Goal: Task Accomplishment & Management: Complete application form

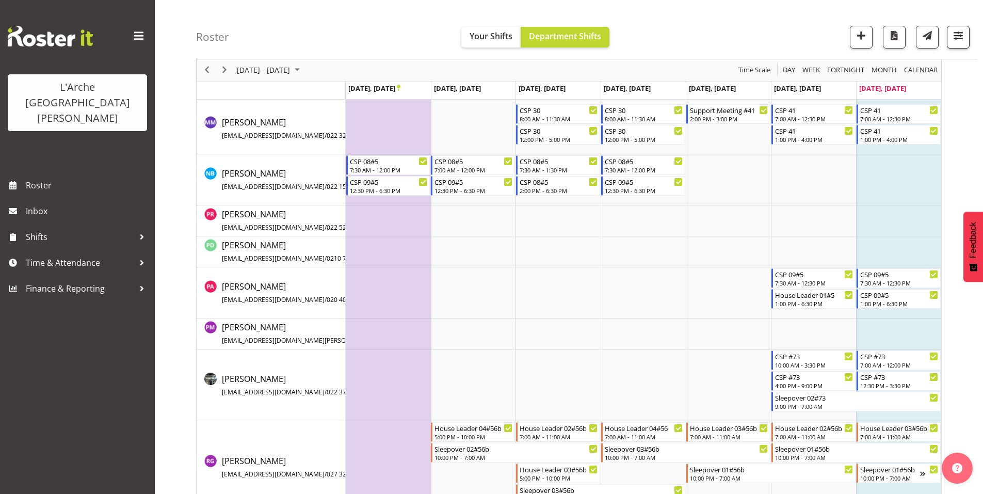
scroll to position [2240, 0]
click at [957, 37] on span "button" at bounding box center [957, 35] width 13 height 13
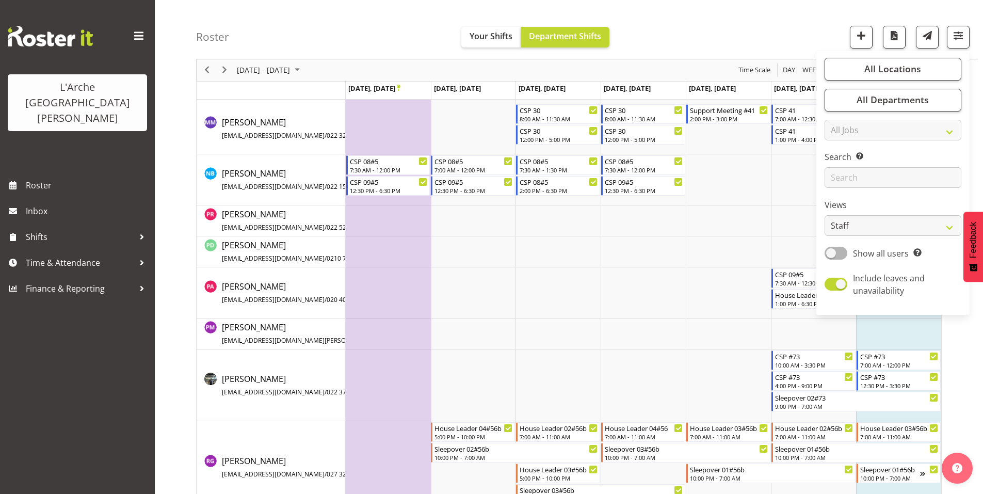
click at [732, 40] on div "Roster Your Shifts Department Shifts All Locations Clear 20 30 41 5 56b 65a 73 …" at bounding box center [587, 29] width 782 height 59
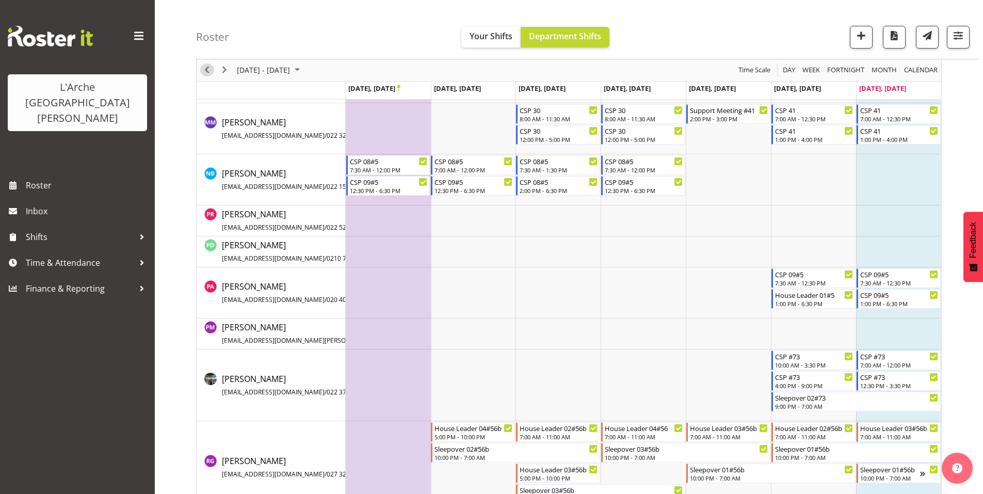
click at [207, 72] on span "Previous" at bounding box center [207, 70] width 12 height 13
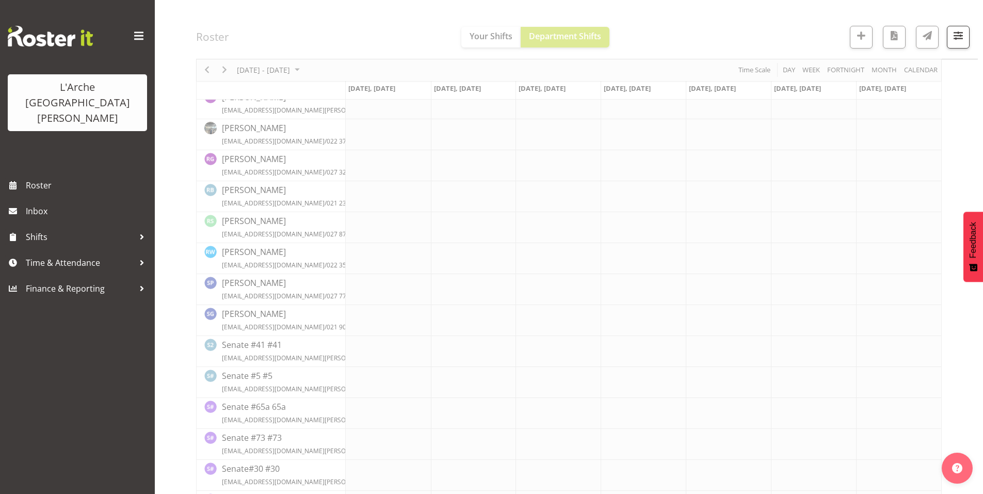
scroll to position [1326, 0]
click at [965, 35] on span "button" at bounding box center [957, 35] width 13 height 13
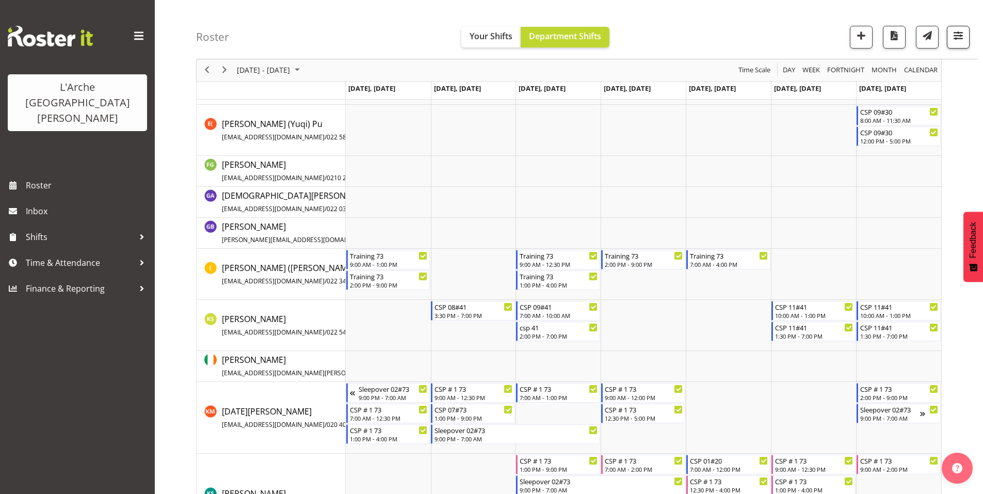
scroll to position [2719, 0]
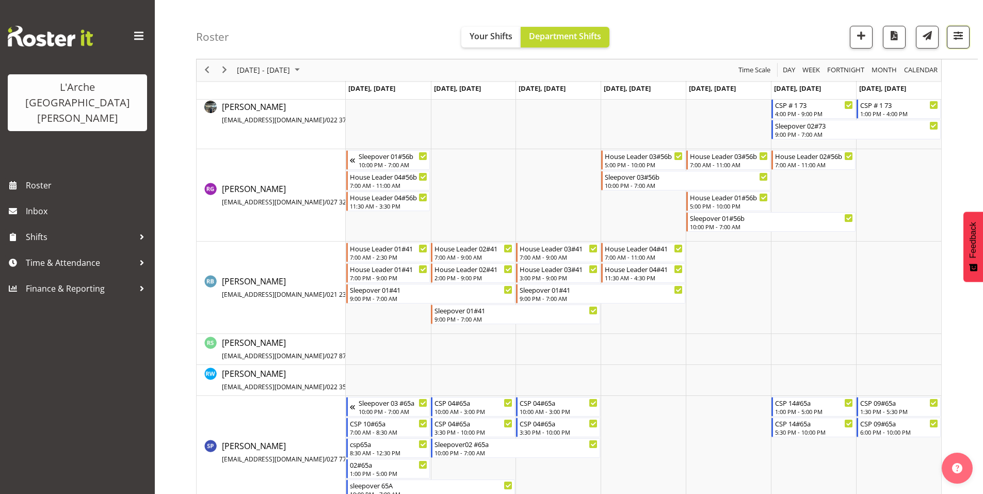
click at [961, 30] on span "button" at bounding box center [957, 35] width 13 height 13
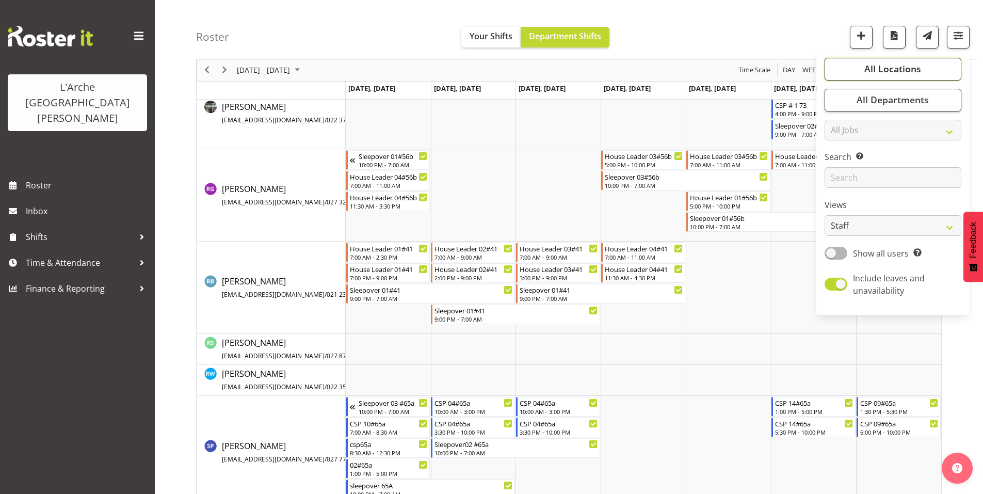
click at [911, 63] on span "All Locations" at bounding box center [892, 69] width 57 height 12
click at [913, 288] on span "Deselect All" at bounding box center [905, 293] width 42 height 10
checkbox input "false"
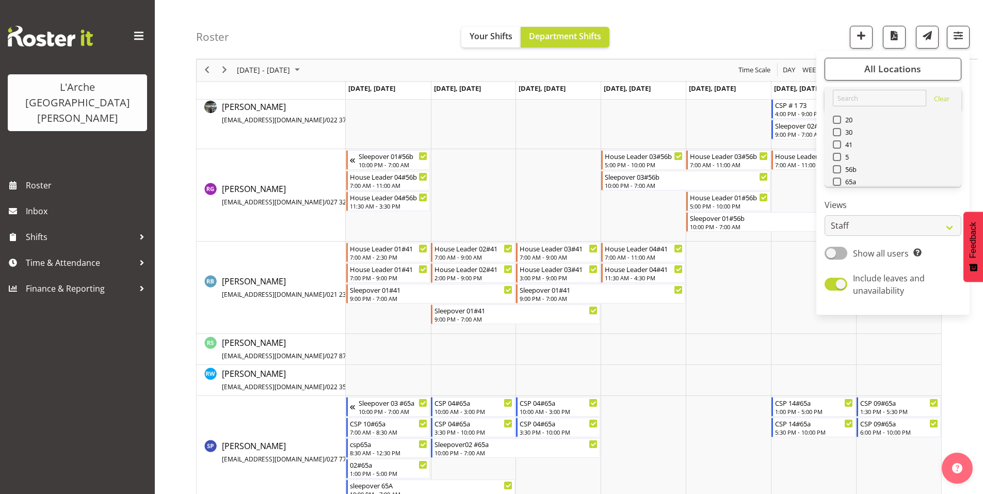
checkbox input "false"
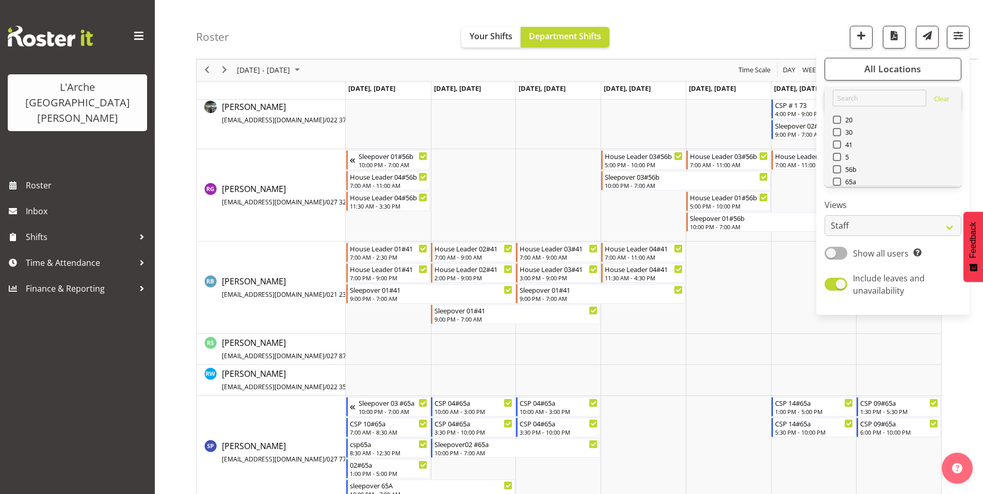
checkbox input "false"
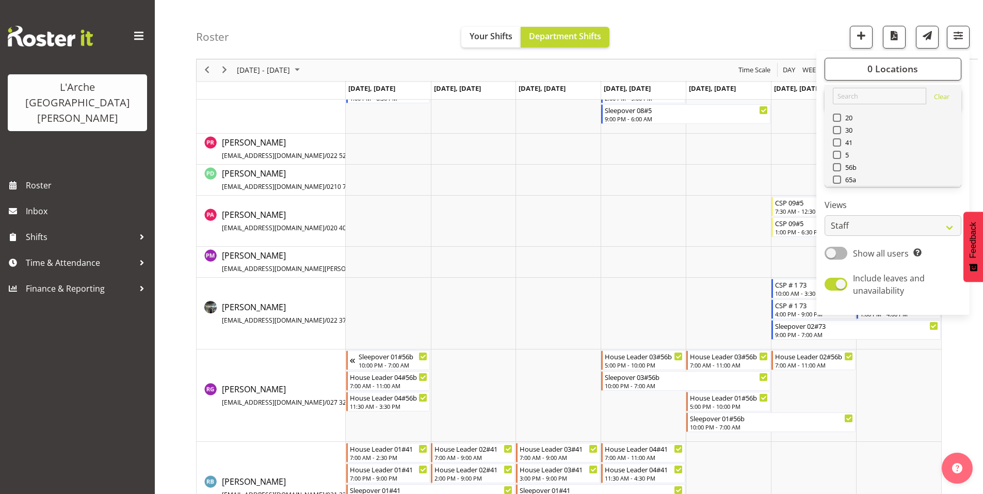
scroll to position [0, 0]
click at [841, 140] on span at bounding box center [837, 144] width 8 height 8
click at [839, 141] on input "41" at bounding box center [836, 144] width 7 height 7
checkbox input "true"
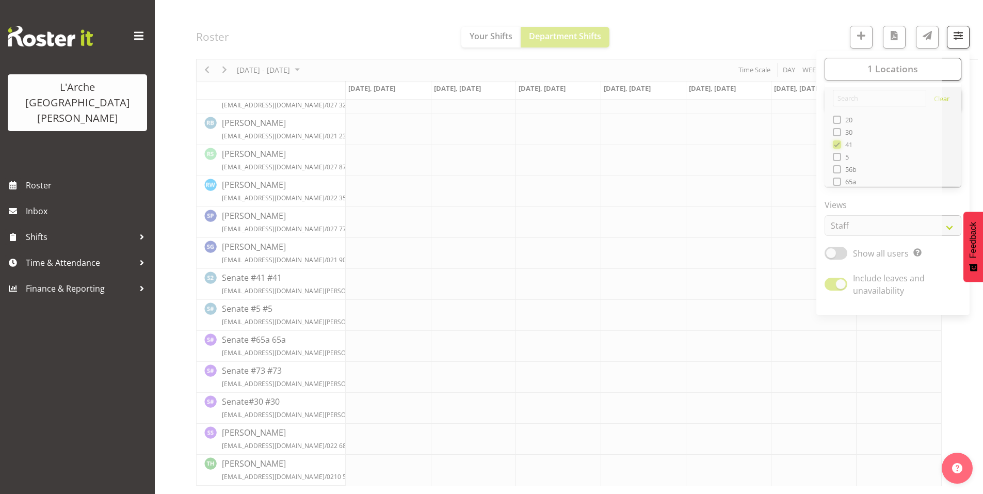
scroll to position [1326, 0]
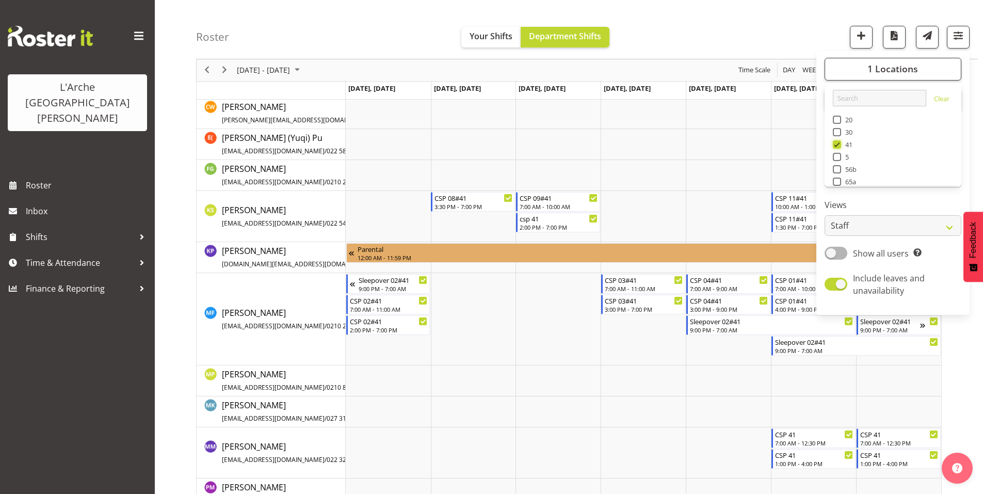
scroll to position [508, 0]
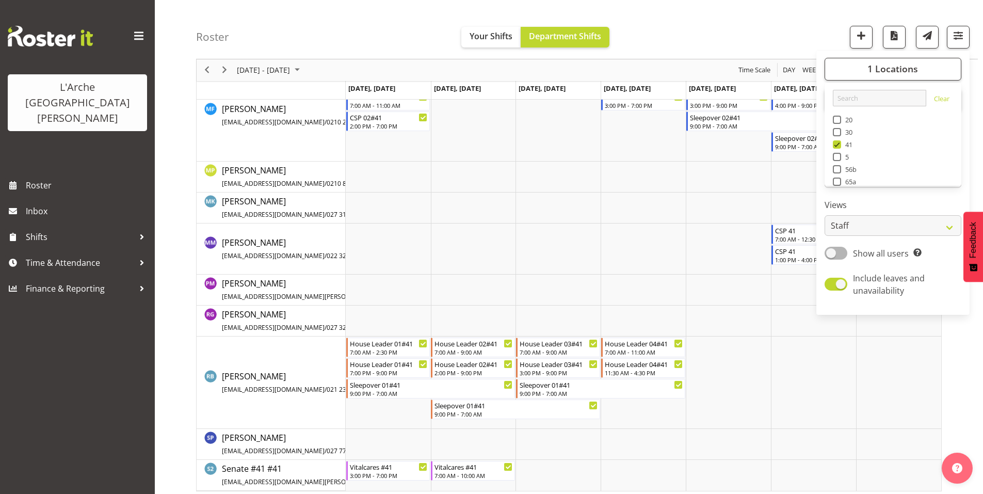
click at [774, 29] on div "Roster Your Shifts Department Shifts 1 Locations Clear 20 30 41 5 56b 65a 73 Ar…" at bounding box center [587, 29] width 782 height 59
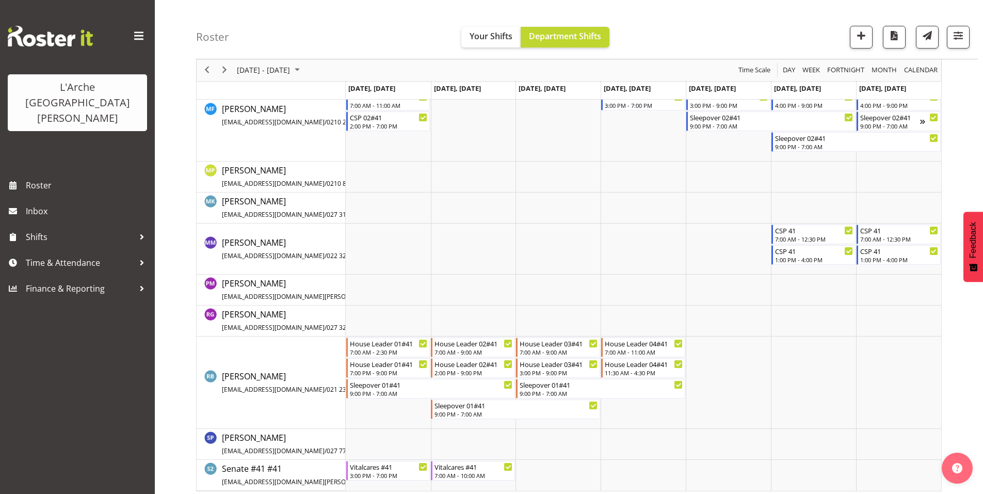
click at [774, 29] on div "Roster Your Shifts Department Shifts 1 Locations Clear 20 30 41 5 56b 65a 73 Ar…" at bounding box center [587, 29] width 782 height 59
click at [961, 39] on span "button" at bounding box center [957, 35] width 13 height 13
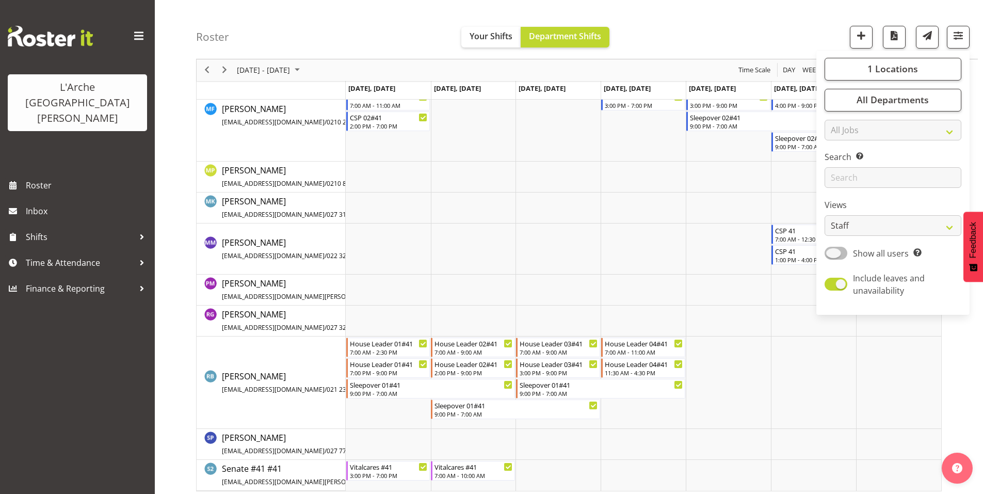
click at [847, 247] on span at bounding box center [836, 253] width 23 height 13
click at [831, 250] on input "Show all users Show only rostered employees" at bounding box center [828, 253] width 7 height 7
checkbox input "true"
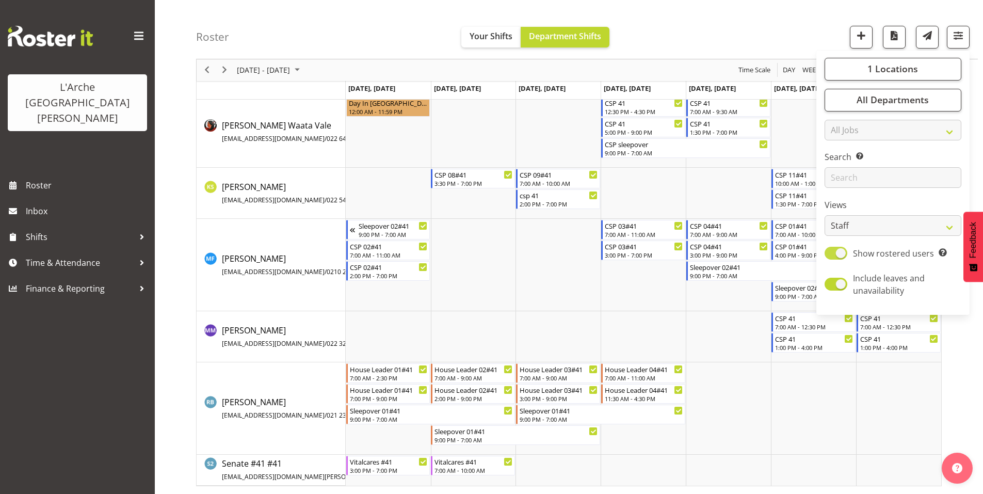
scroll to position [44, 0]
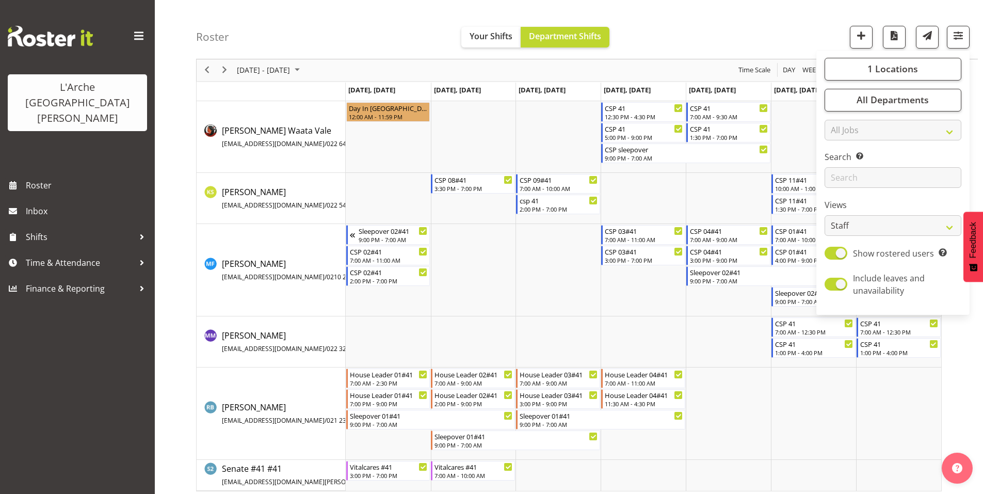
click at [177, 276] on div "Roster Your Shifts Department Shifts 1 Locations Clear 20 30 41 5 56b 65a 73 Ar…" at bounding box center [569, 241] width 828 height 515
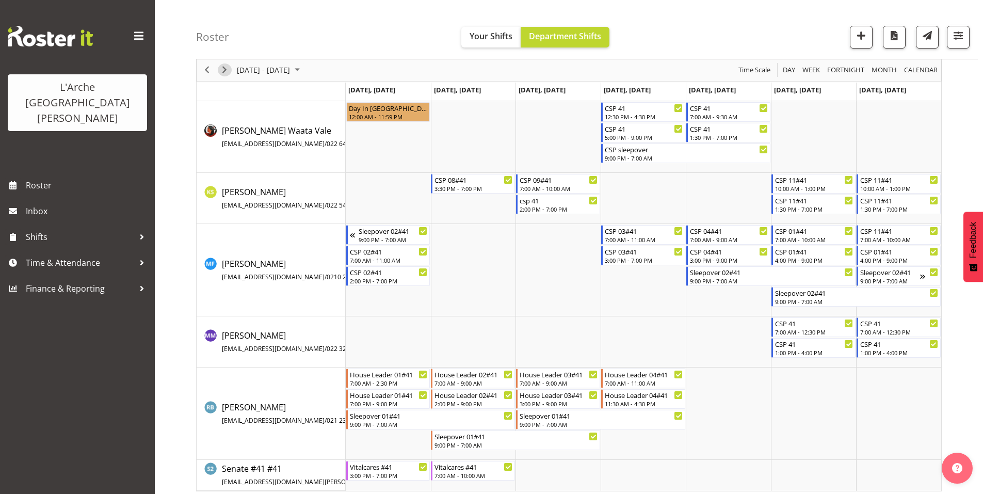
click at [223, 67] on span "Next" at bounding box center [224, 70] width 12 height 13
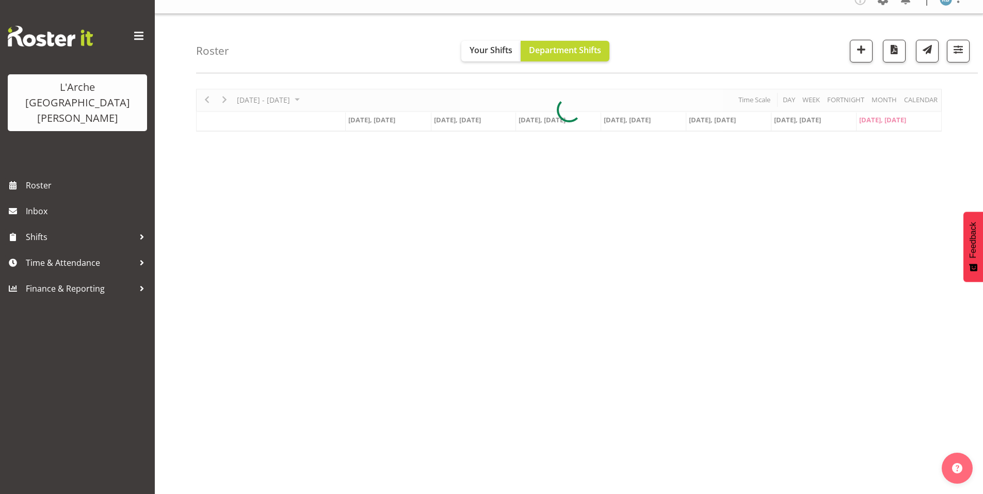
scroll to position [9, 0]
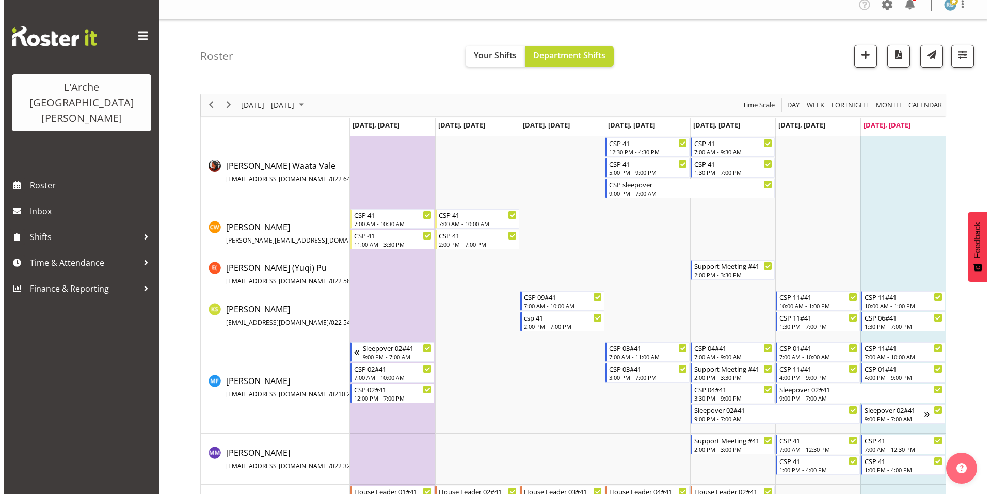
scroll to position [95, 0]
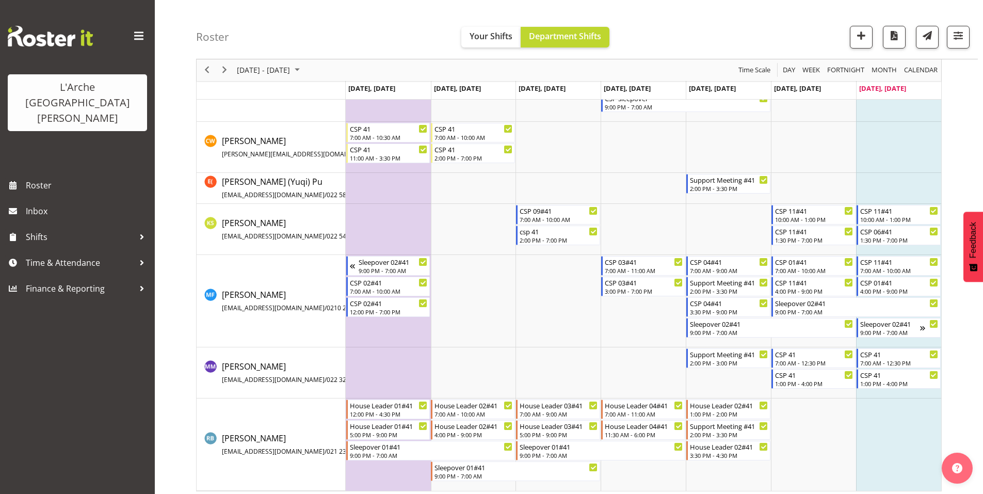
click at [882, 415] on td "Timeline Week of September 28, 2025" at bounding box center [898, 444] width 85 height 92
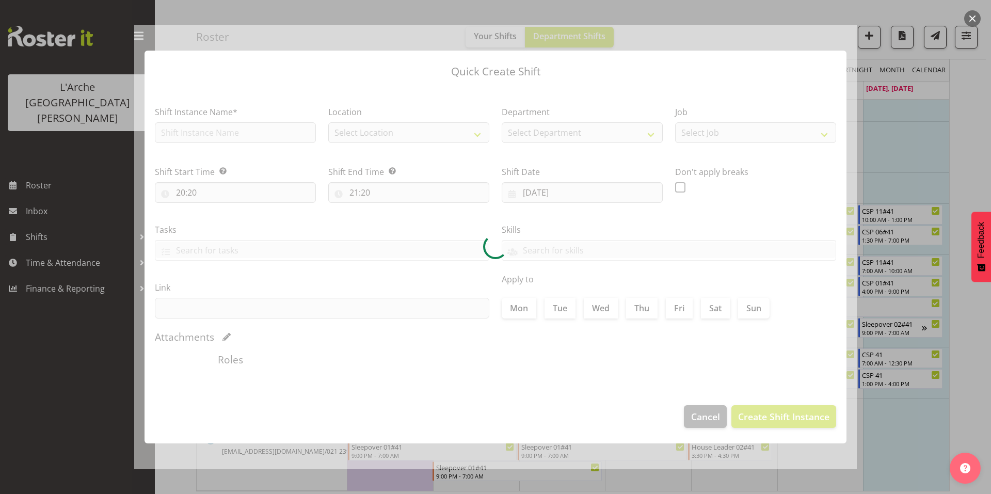
checkbox input "true"
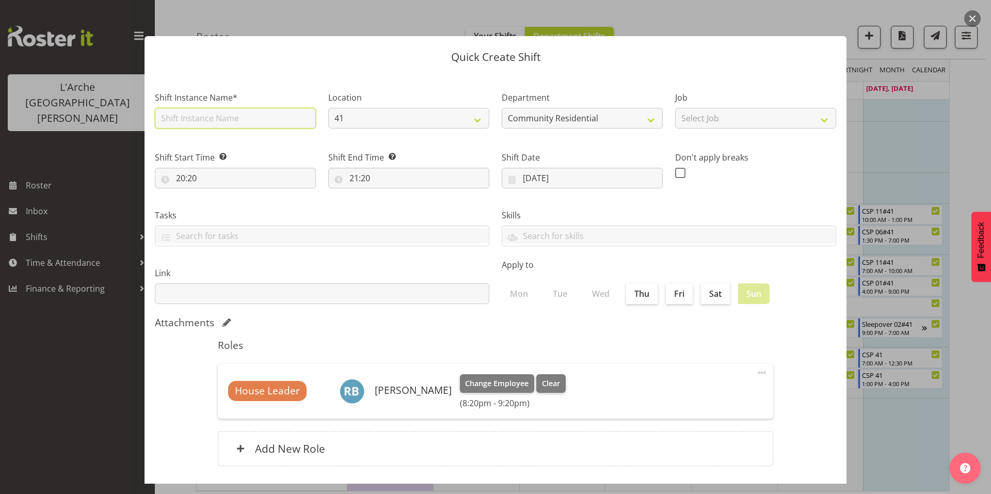
click at [209, 113] on input "text" at bounding box center [235, 118] width 161 height 21
type input "House Leader 02#41"
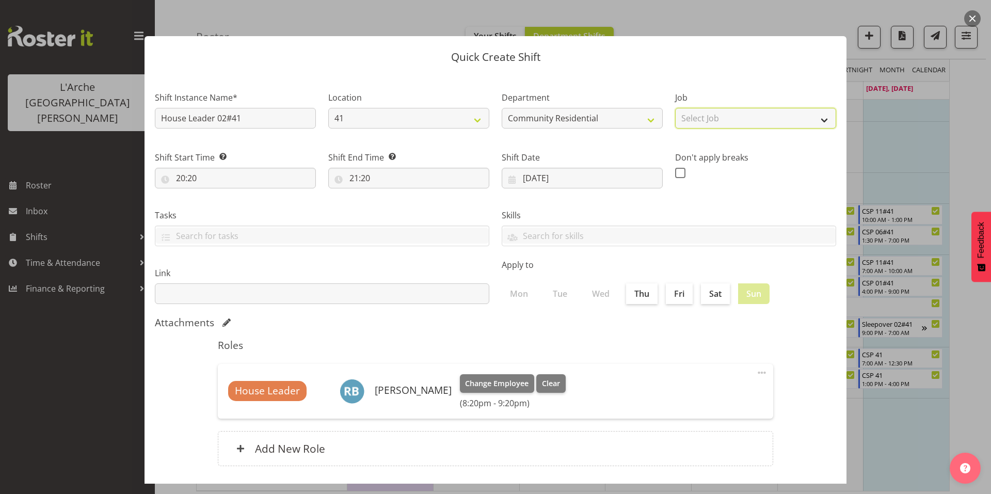
click at [696, 110] on select "Select Job Accounts Admin Art Coordinator Community Leader Community Support Pe…" at bounding box center [755, 118] width 161 height 21
select select "1"
click at [675, 108] on select "Select Job Accounts Admin Art Coordinator Community Leader Community Support Pe…" at bounding box center [755, 118] width 161 height 21
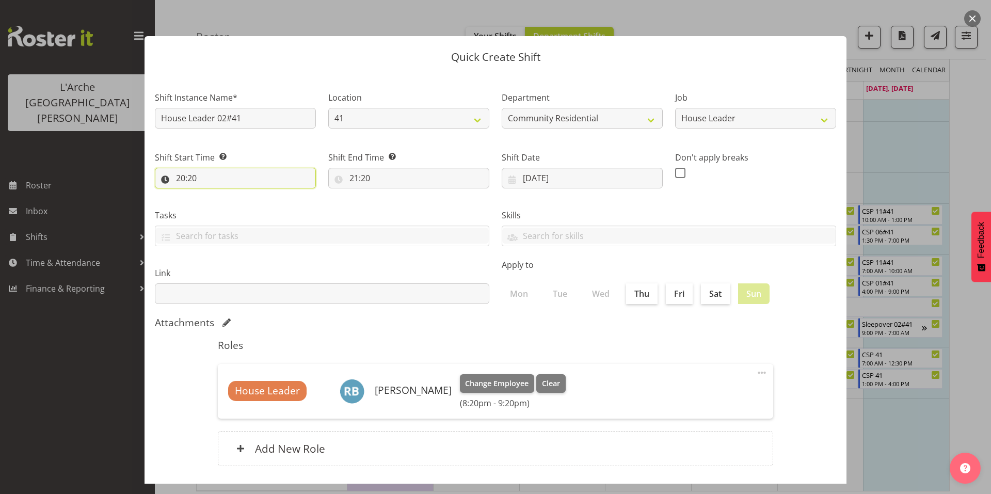
click at [231, 168] on input "20:20" at bounding box center [235, 178] width 161 height 21
click at [227, 195] on select "00 01 02 03 04 05 06 07 08 09 10 11 12 13 14 15 16 17 18 19 20 21 22 23" at bounding box center [225, 205] width 23 height 21
select select "17"
click at [216, 195] on select "00 01 02 03 04 05 06 07 08 09 10 11 12 13 14 15 16 17 18 19 20 21 22 23" at bounding box center [225, 205] width 23 height 21
type input "17:20"
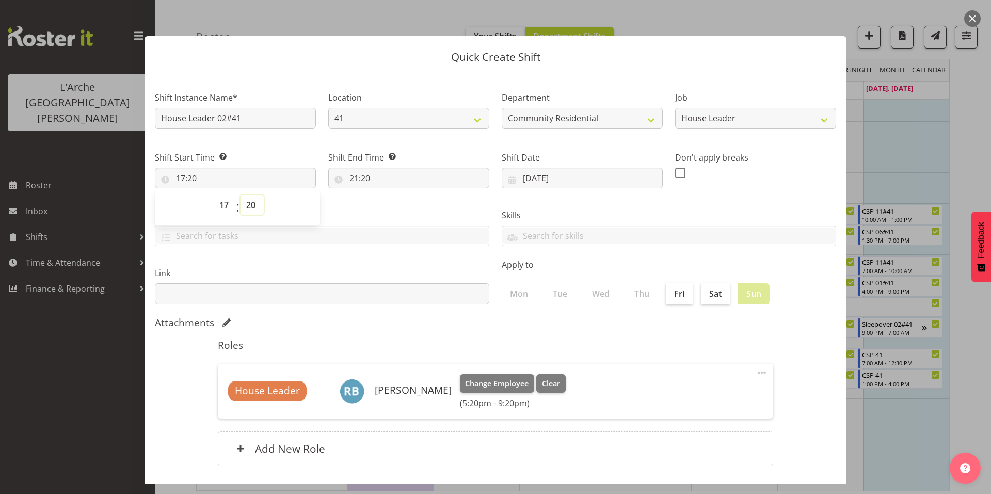
click at [252, 195] on select "00 01 02 03 04 05 06 07 08 09 10 11 12 13 14 15 16 17 18 19 20 21 22 23 24 25 2…" at bounding box center [251, 205] width 23 height 21
select select "0"
click at [240, 195] on select "00 01 02 03 04 05 06 07 08 09 10 11 12 13 14 15 16 17 18 19 20 21 22 23 24 25 2…" at bounding box center [251, 205] width 23 height 21
type input "17:00"
click at [362, 168] on input "21:20" at bounding box center [408, 178] width 161 height 21
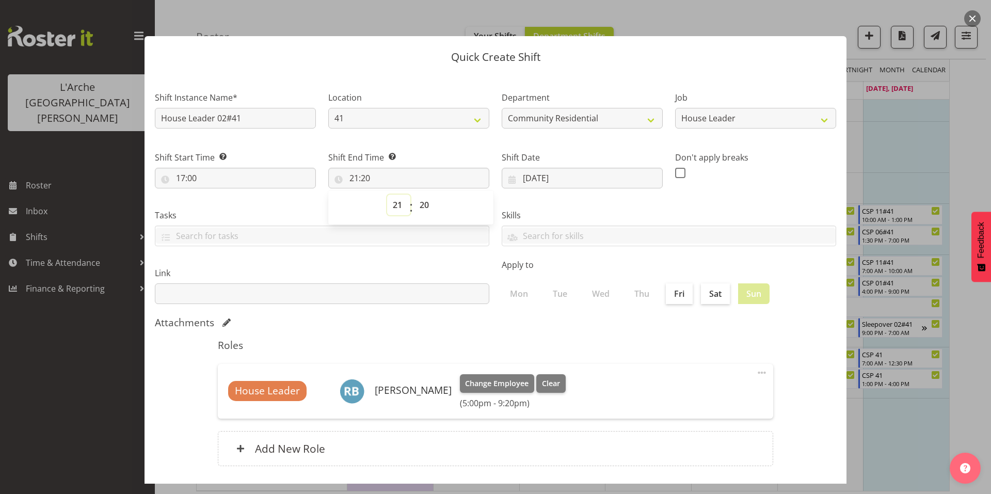
click at [396, 195] on select "00 01 02 03 04 05 06 07 08 09 10 11 12 13 14 15 16 17 18 19 20 21 22 23" at bounding box center [398, 205] width 23 height 21
select select "20"
click at [387, 195] on select "00 01 02 03 04 05 06 07 08 09 10 11 12 13 14 15 16 17 18 19 20 21 22 23" at bounding box center [398, 205] width 23 height 21
type input "20:20"
click at [421, 195] on select "00 01 02 03 04 05 06 07 08 09 10 11 12 13 14 15 16 17 18 19 20 21 22 23 24 25 2…" at bounding box center [425, 205] width 23 height 21
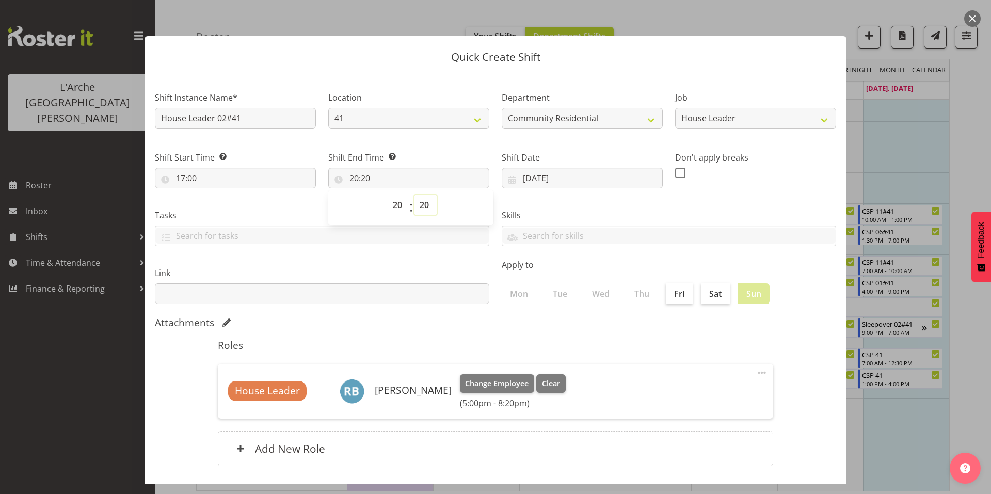
select select "30"
click at [414, 195] on select "00 01 02 03 04 05 06 07 08 09 10 11 12 13 14 15 16 17 18 19 20 21 22 23 24 25 2…" at bounding box center [425, 205] width 23 height 21
type input "20:30"
